Goal: Task Accomplishment & Management: Use online tool/utility

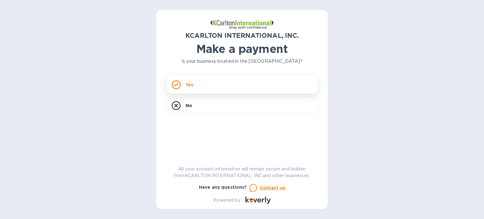
click at [181, 83] on div "Yes" at bounding box center [241, 85] width 151 height 18
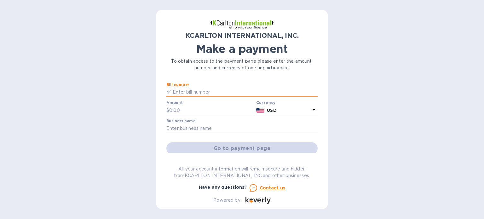
click at [194, 90] on input "text" at bounding box center [244, 92] width 146 height 9
paste input "7250779-1"
type input "7250779-1"
click at [220, 111] on input "text" at bounding box center [211, 110] width 84 height 9
type input "432.89"
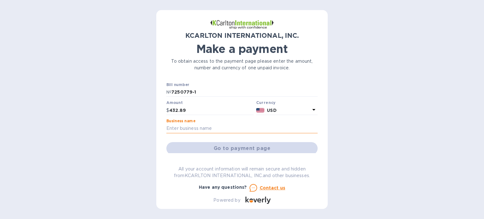
click at [210, 131] on input "text" at bounding box center [241, 128] width 151 height 9
type input "[PERSON_NAME] United States LLC"
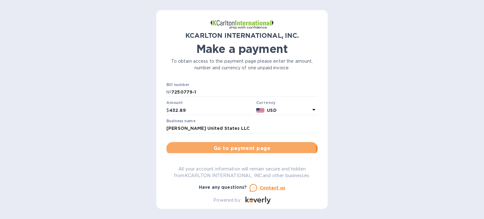
click at [238, 146] on span "Go to payment page" at bounding box center [241, 149] width 141 height 8
